Goal: Task Accomplishment & Management: Complete application form

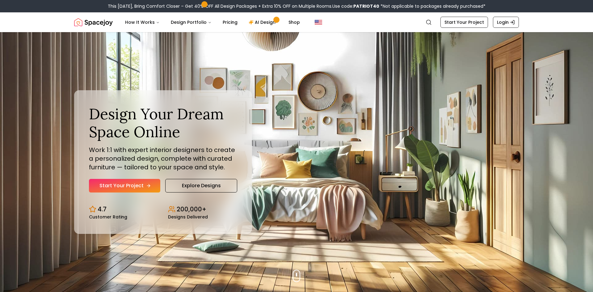
click at [143, 185] on link "Start Your Project" at bounding box center [124, 186] width 71 height 14
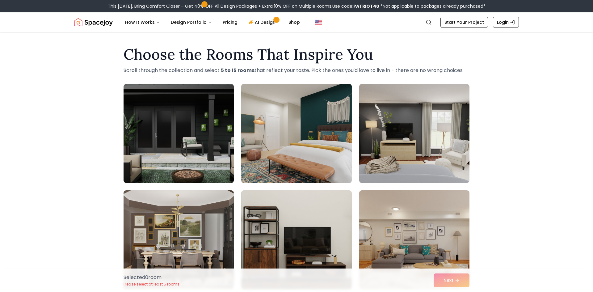
click at [310, 144] on img at bounding box center [296, 134] width 116 height 104
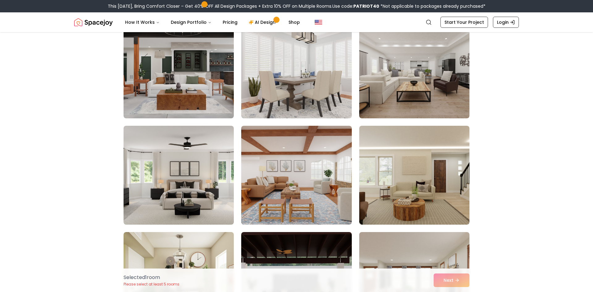
scroll to position [490, 0]
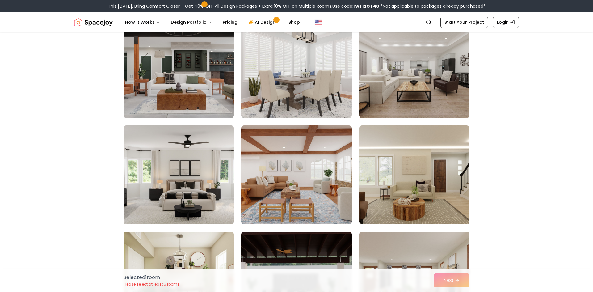
click at [214, 170] on img at bounding box center [179, 175] width 116 height 104
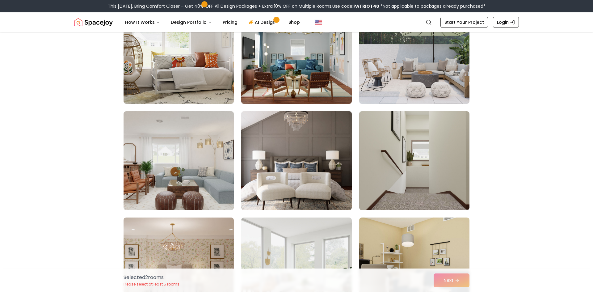
scroll to position [825, 0]
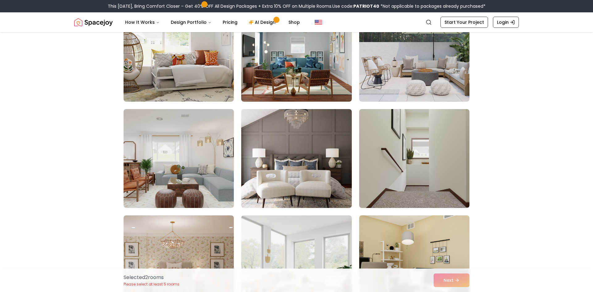
click at [278, 179] on img at bounding box center [296, 158] width 110 height 99
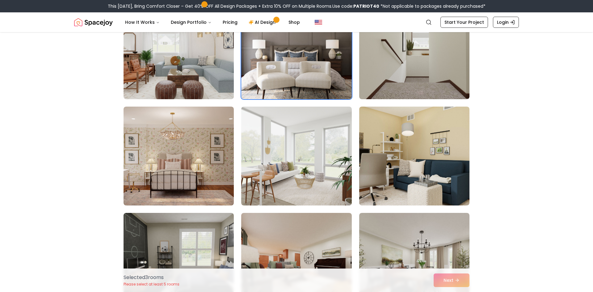
scroll to position [936, 0]
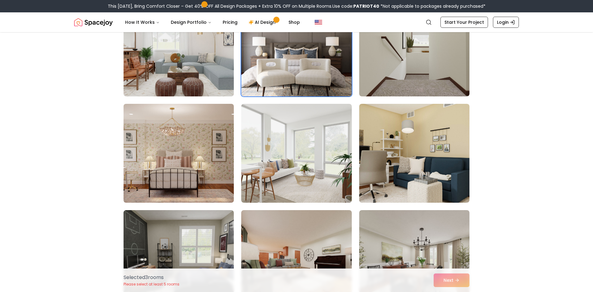
click at [229, 171] on img at bounding box center [179, 153] width 116 height 104
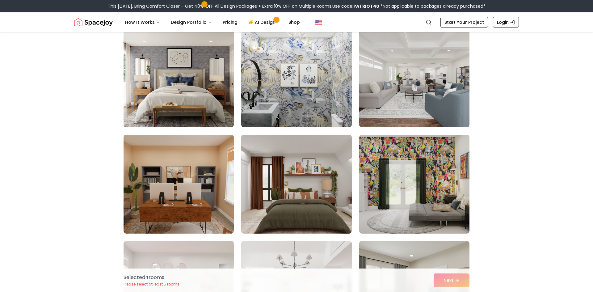
scroll to position [2078, 0]
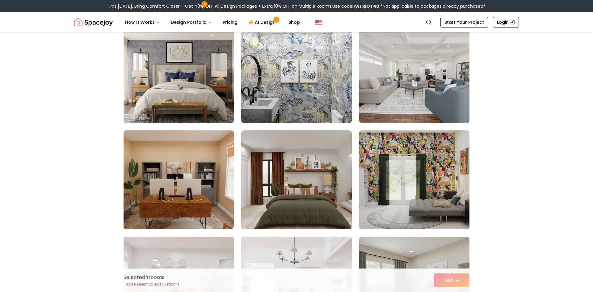
click at [188, 80] on img at bounding box center [179, 74] width 116 height 104
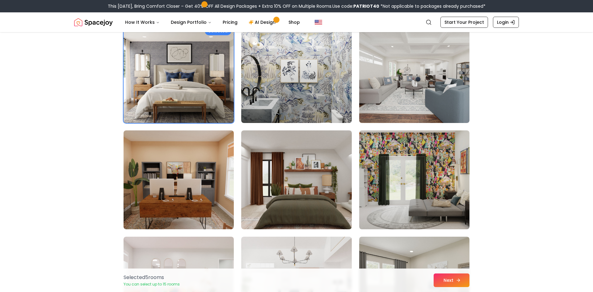
click at [448, 280] on button "Next" at bounding box center [452, 280] width 36 height 14
